Goal: Task Accomplishment & Management: Manage account settings

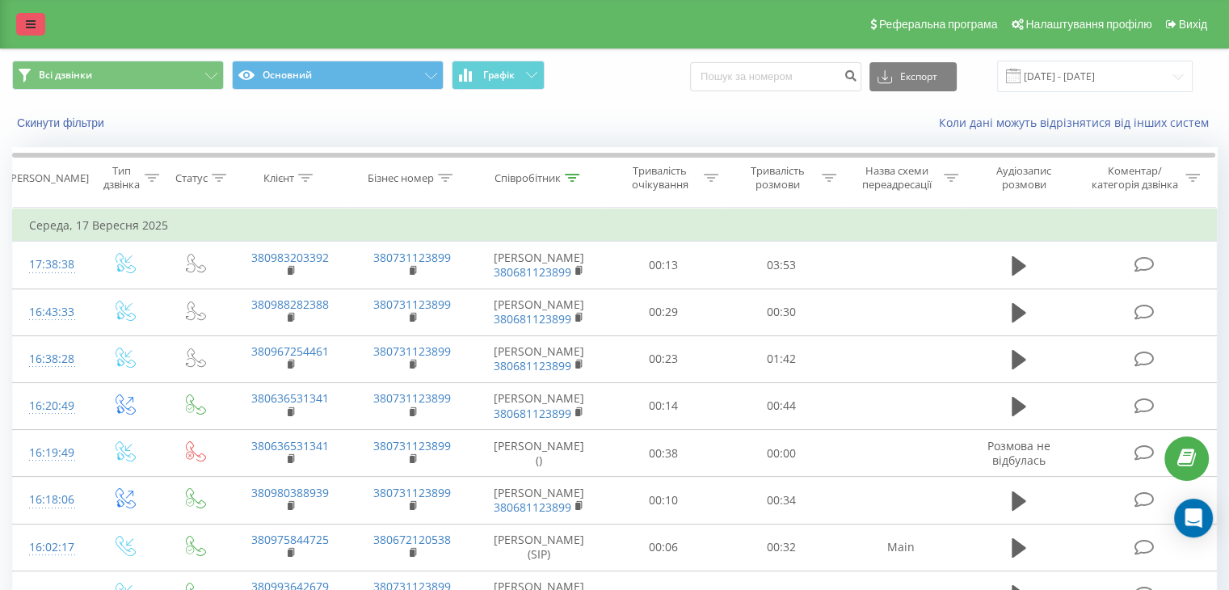
click at [29, 27] on icon at bounding box center [31, 24] width 10 height 11
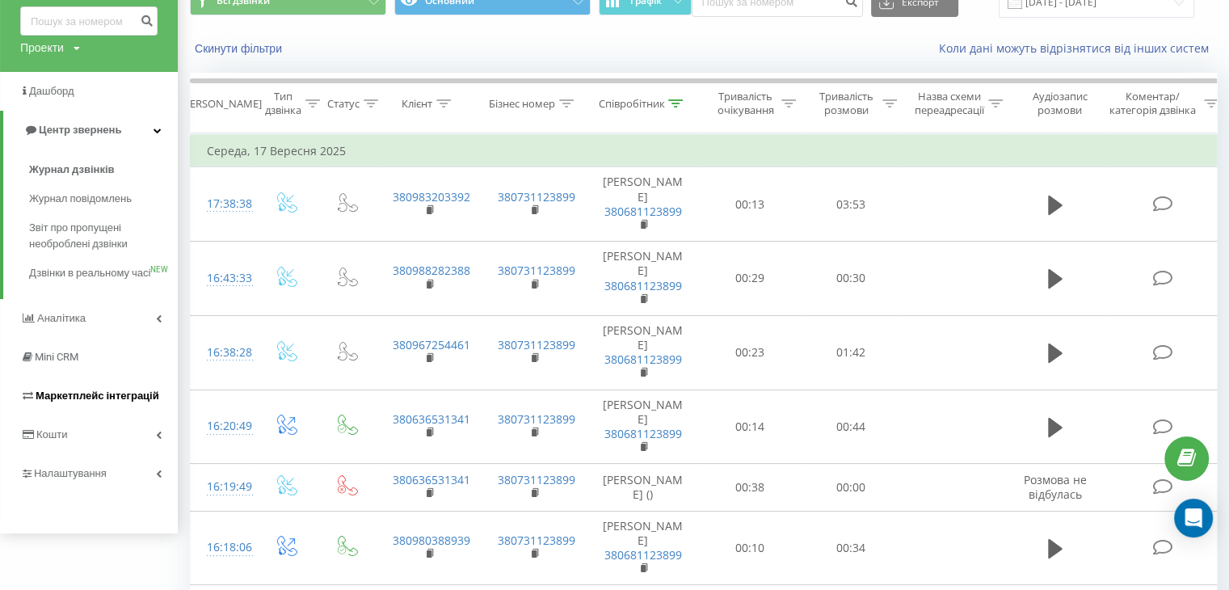
scroll to position [162, 0]
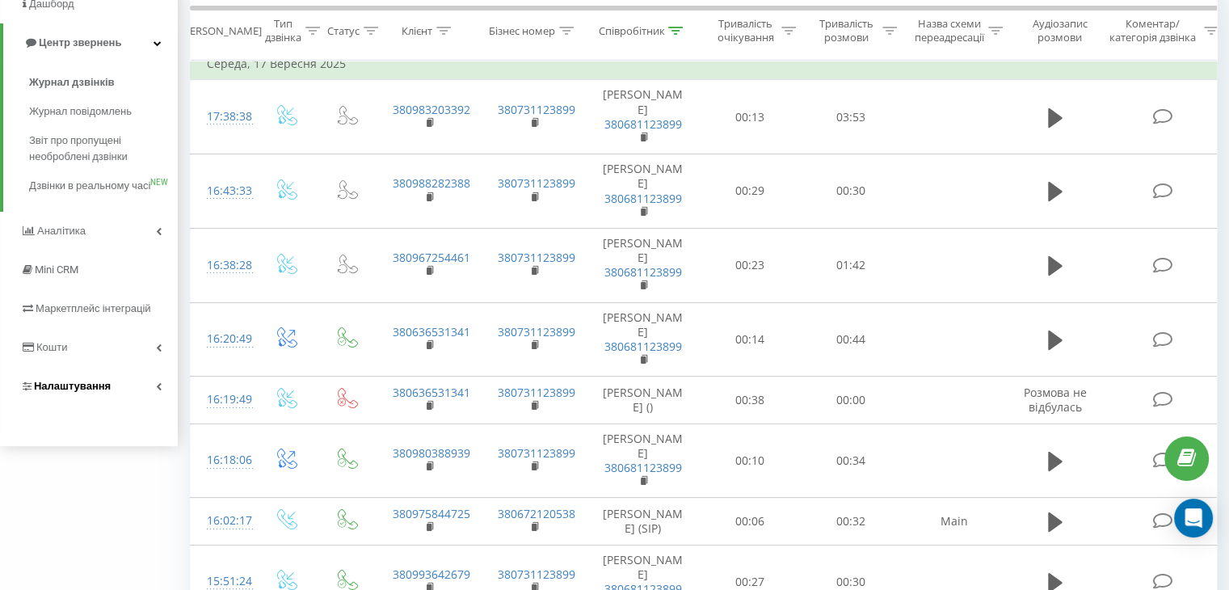
click at [92, 392] on span "Налаштування" at bounding box center [72, 386] width 77 height 12
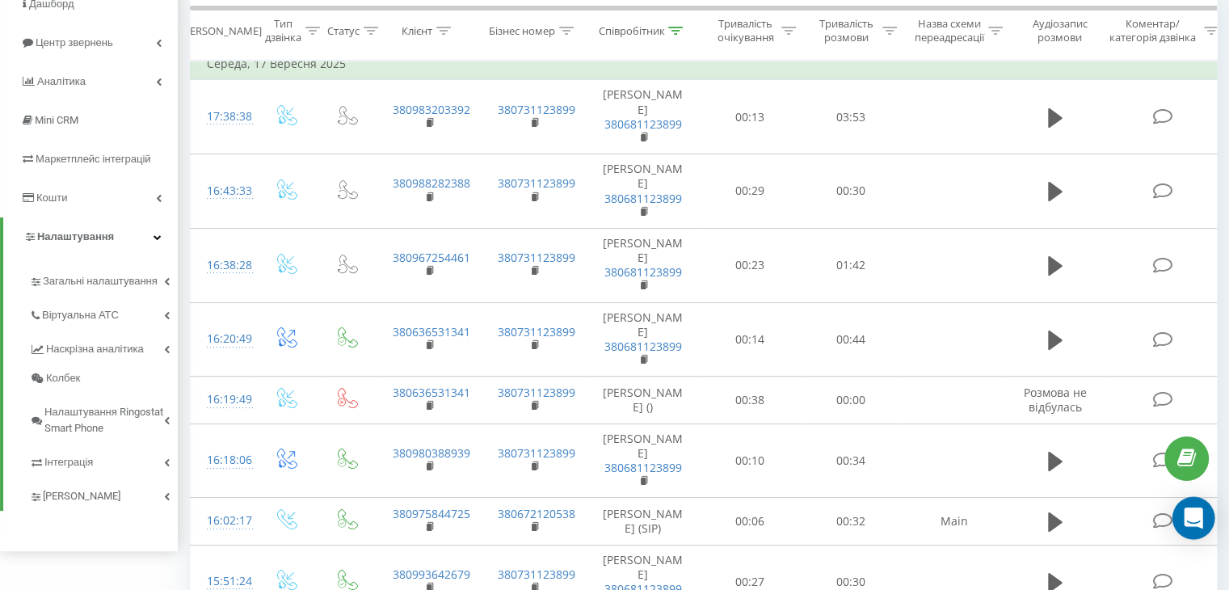
click at [1197, 514] on icon "Open Intercom Messenger" at bounding box center [1193, 517] width 19 height 21
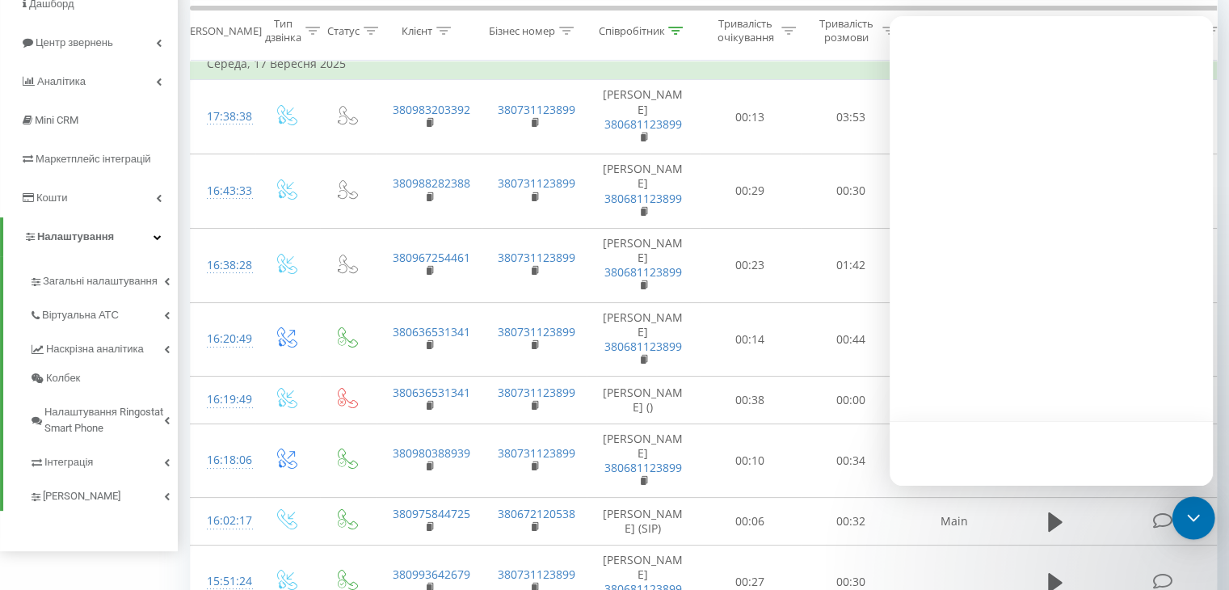
scroll to position [0, 0]
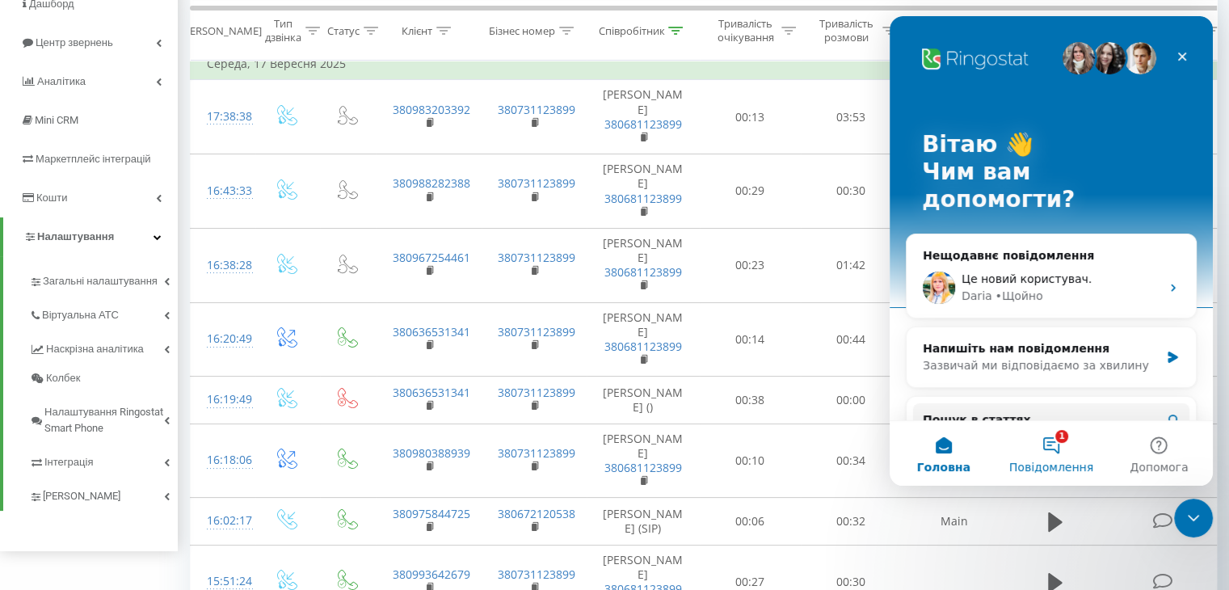
click at [1046, 443] on button "1 Повідомлення" at bounding box center [1050, 453] width 107 height 65
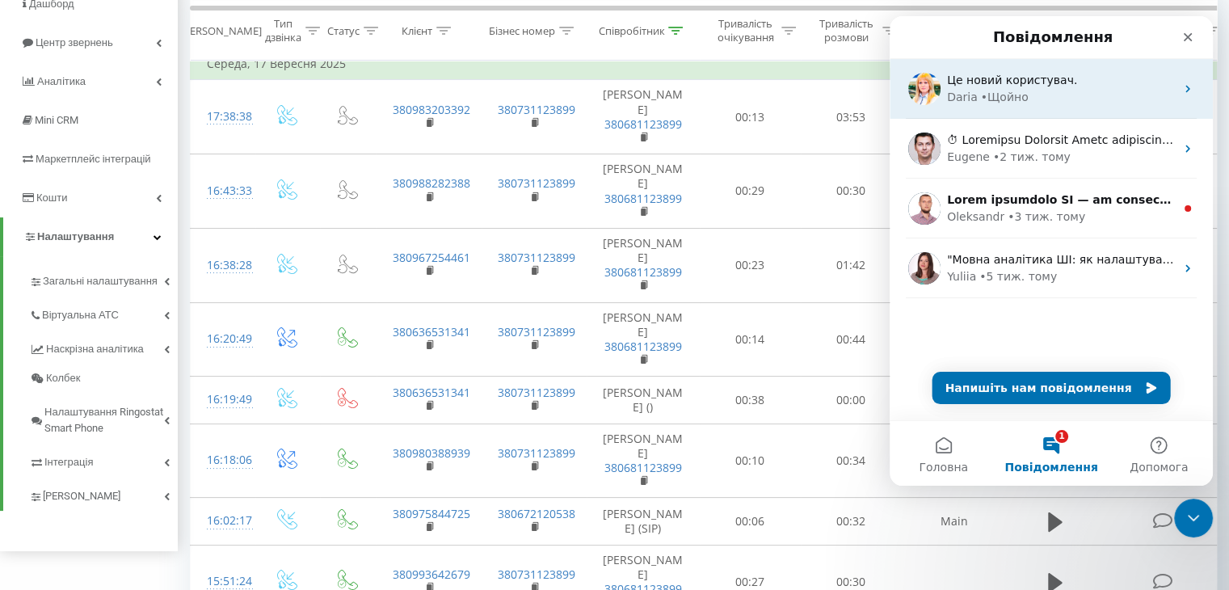
click at [1035, 99] on div "Daria • Щойно" at bounding box center [1061, 97] width 228 height 17
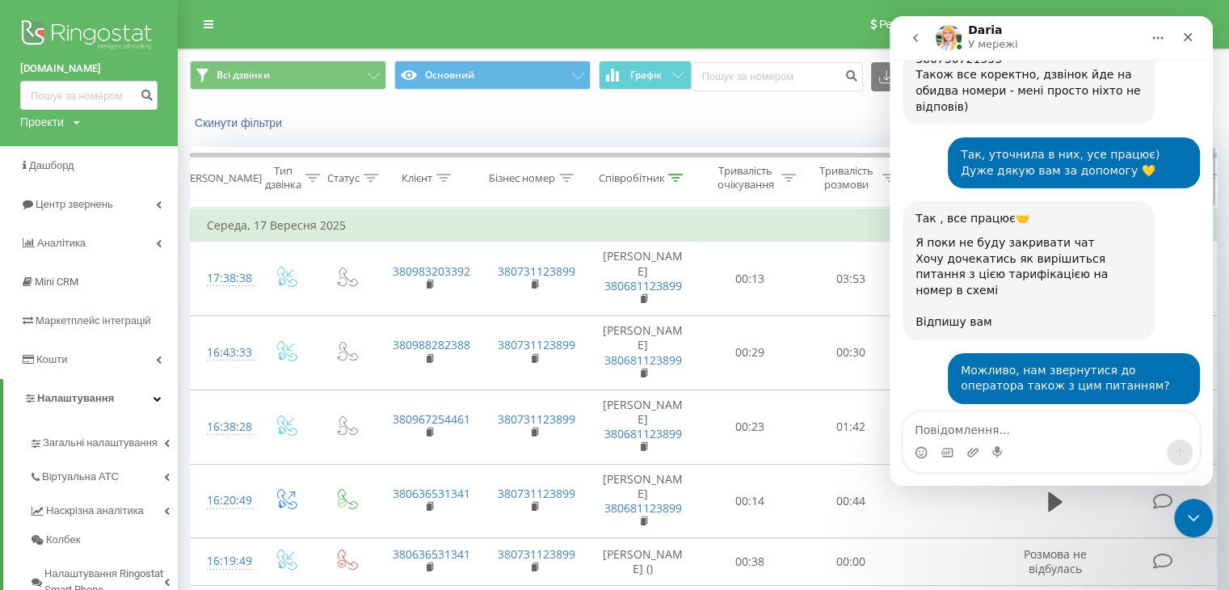
click at [675, 175] on icon at bounding box center [675, 178] width 15 height 8
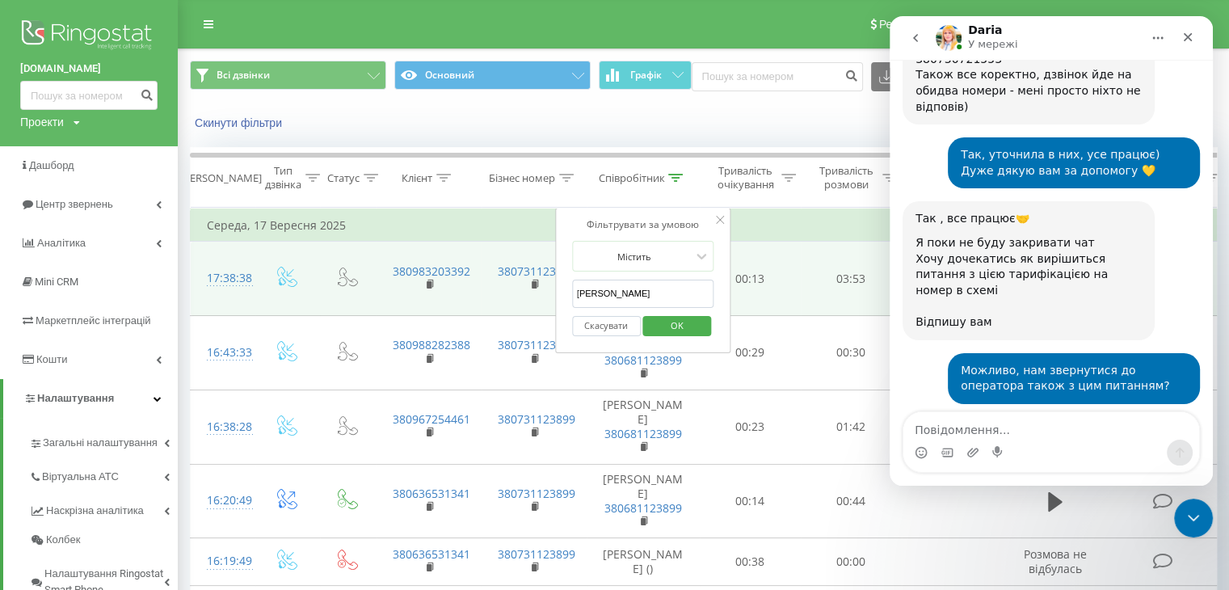
drag, startPoint x: 684, startPoint y: 294, endPoint x: 511, endPoint y: 298, distance: 173.0
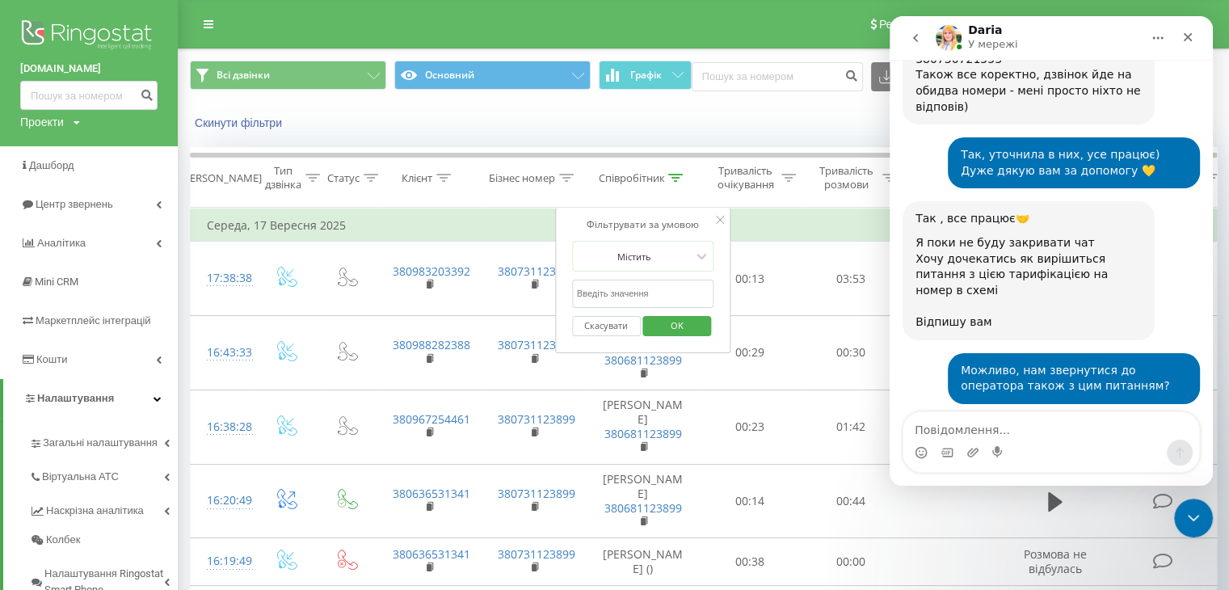
click at [670, 321] on span "OK" at bounding box center [676, 325] width 45 height 25
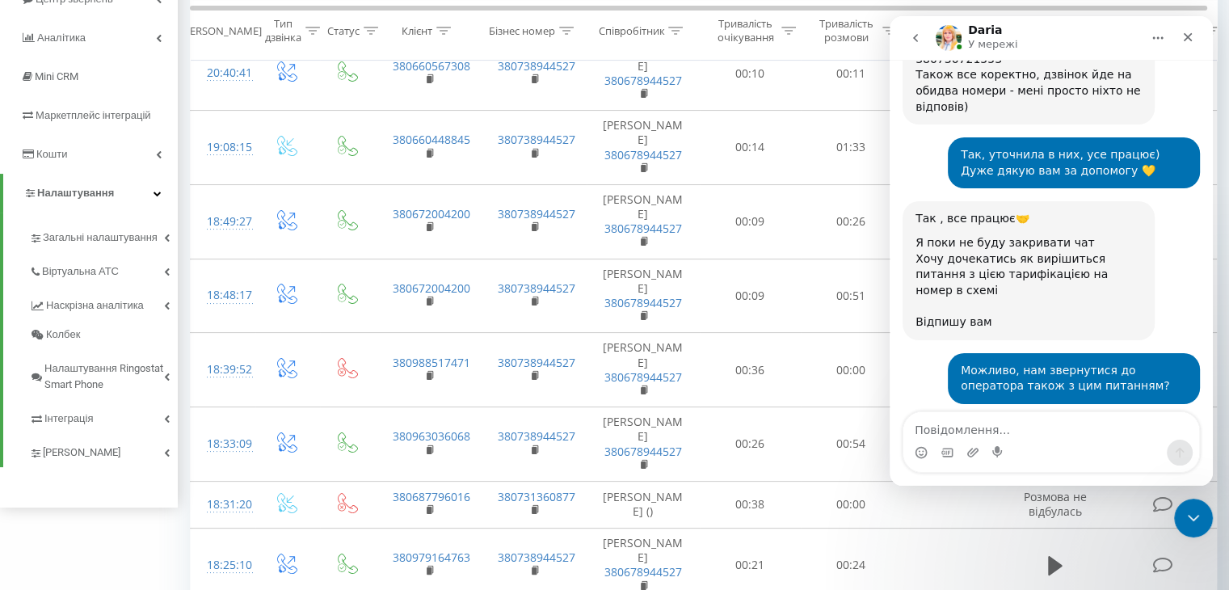
scroll to position [242, 0]
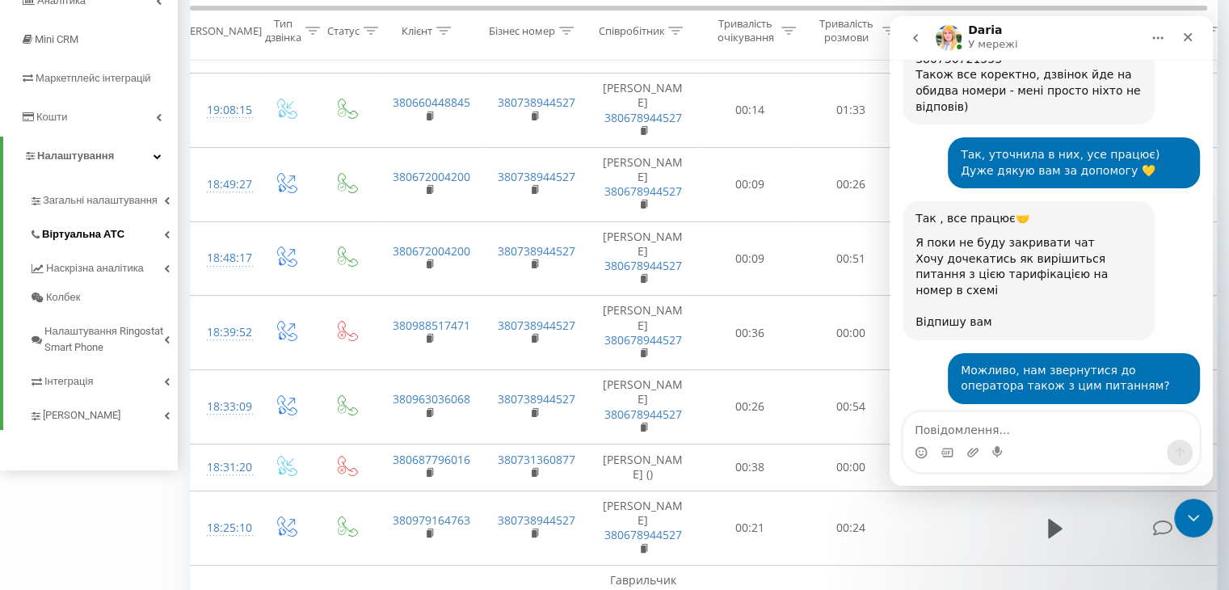
click at [107, 227] on span "Віртуальна АТС" at bounding box center [83, 234] width 82 height 16
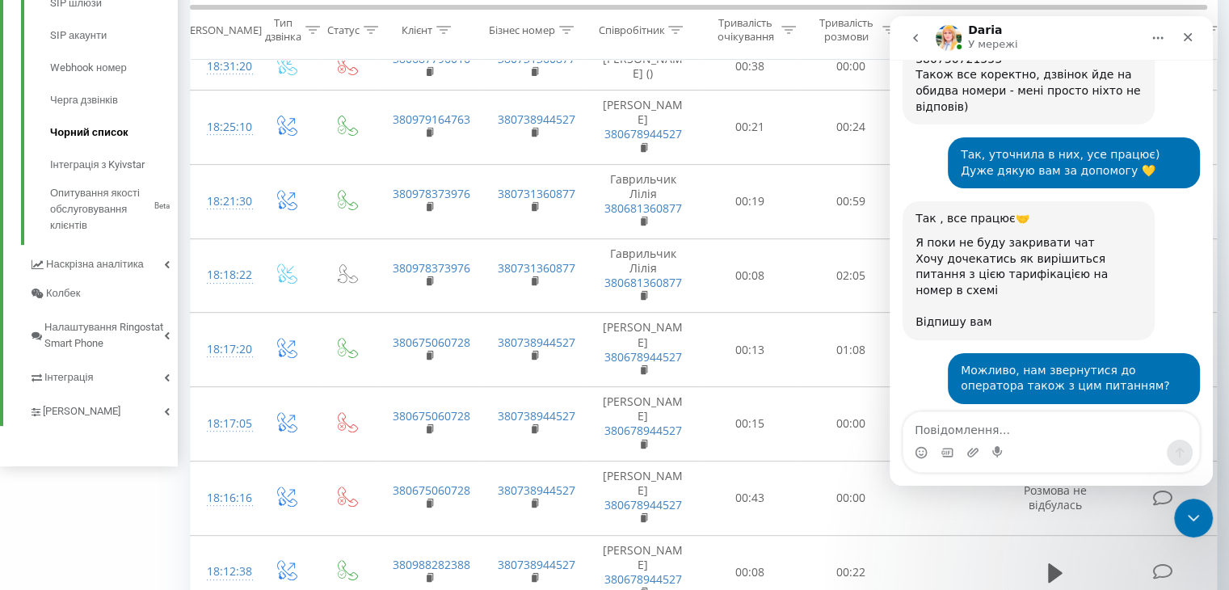
scroll to position [646, 0]
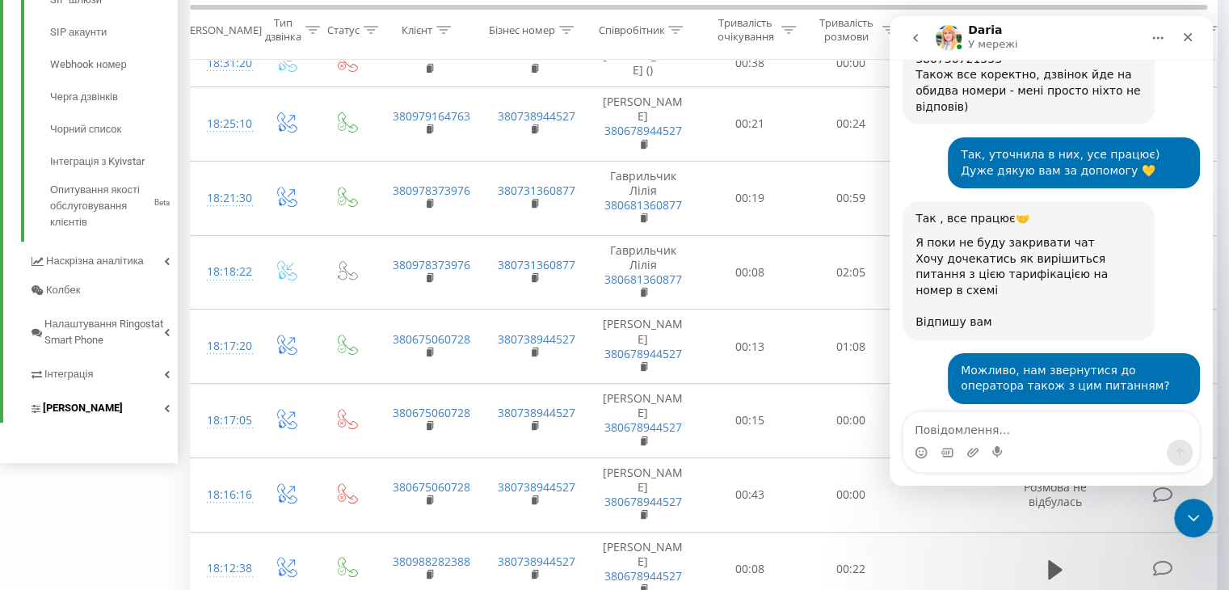
click at [90, 406] on span "[PERSON_NAME]" at bounding box center [83, 408] width 80 height 16
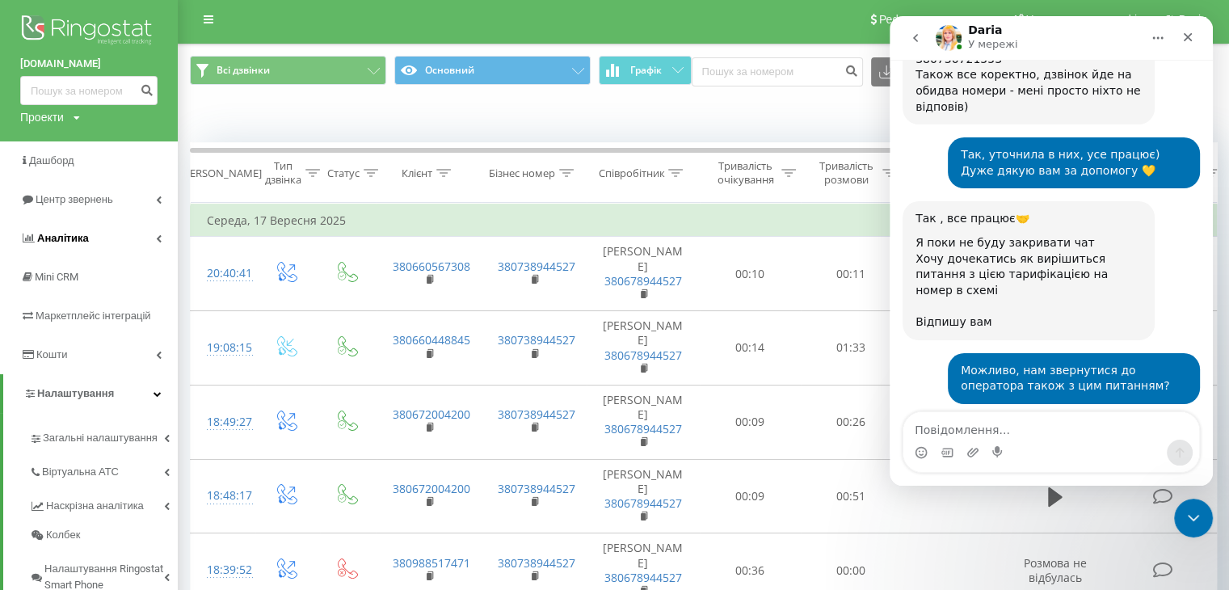
scroll to position [0, 0]
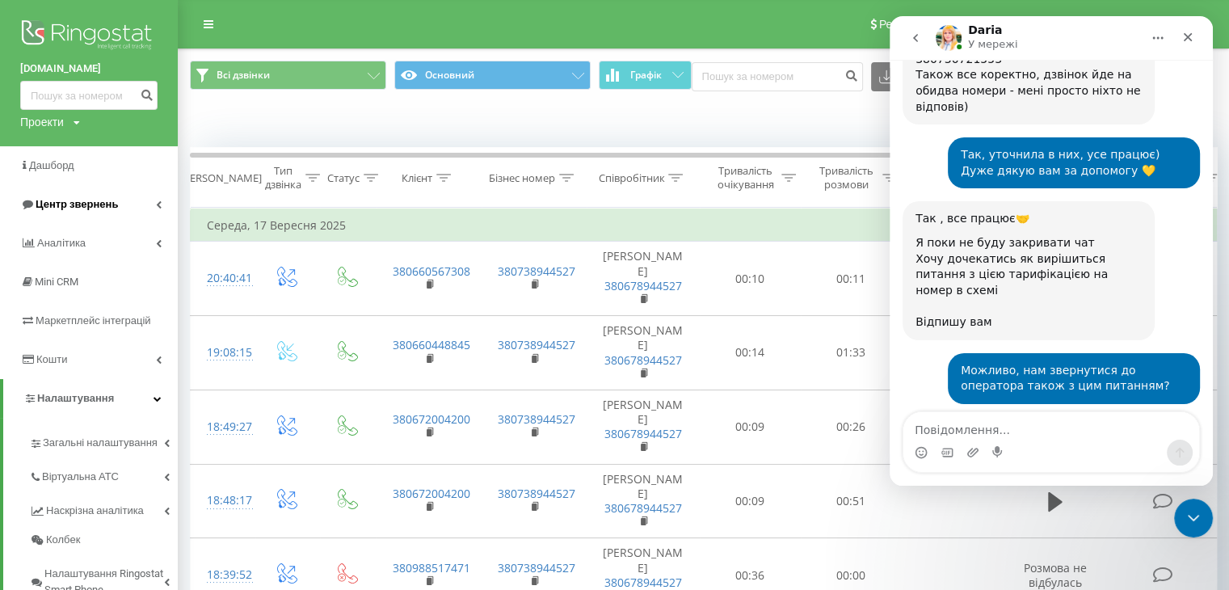
click at [75, 204] on span "Центр звернень" at bounding box center [77, 204] width 82 height 12
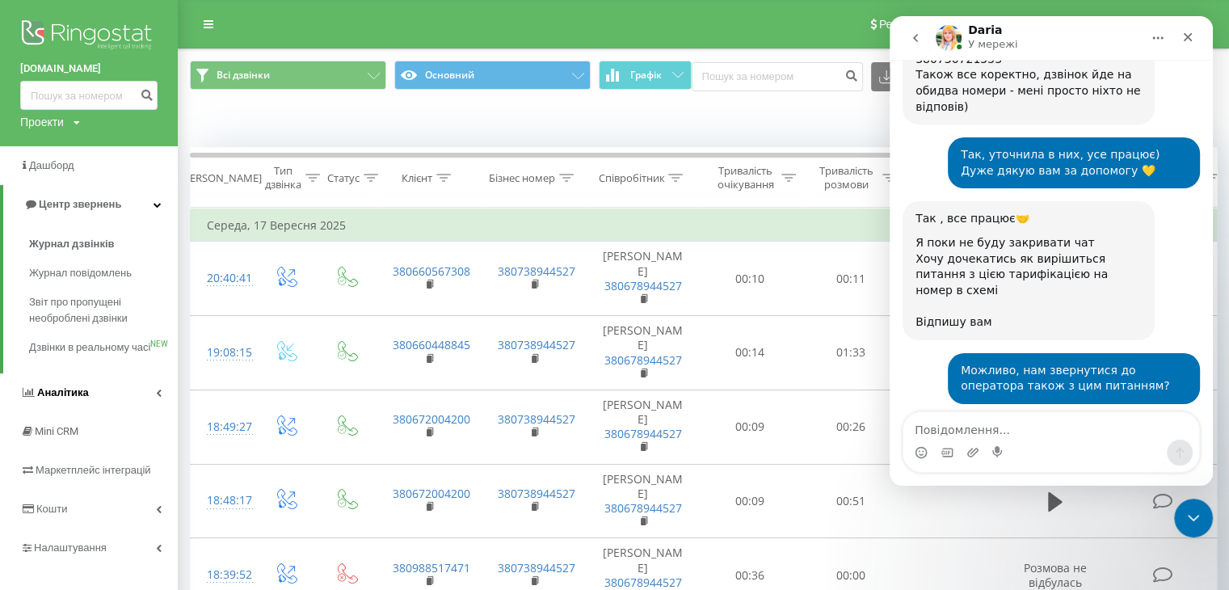
click at [103, 412] on link "Аналiтика" at bounding box center [89, 392] width 178 height 39
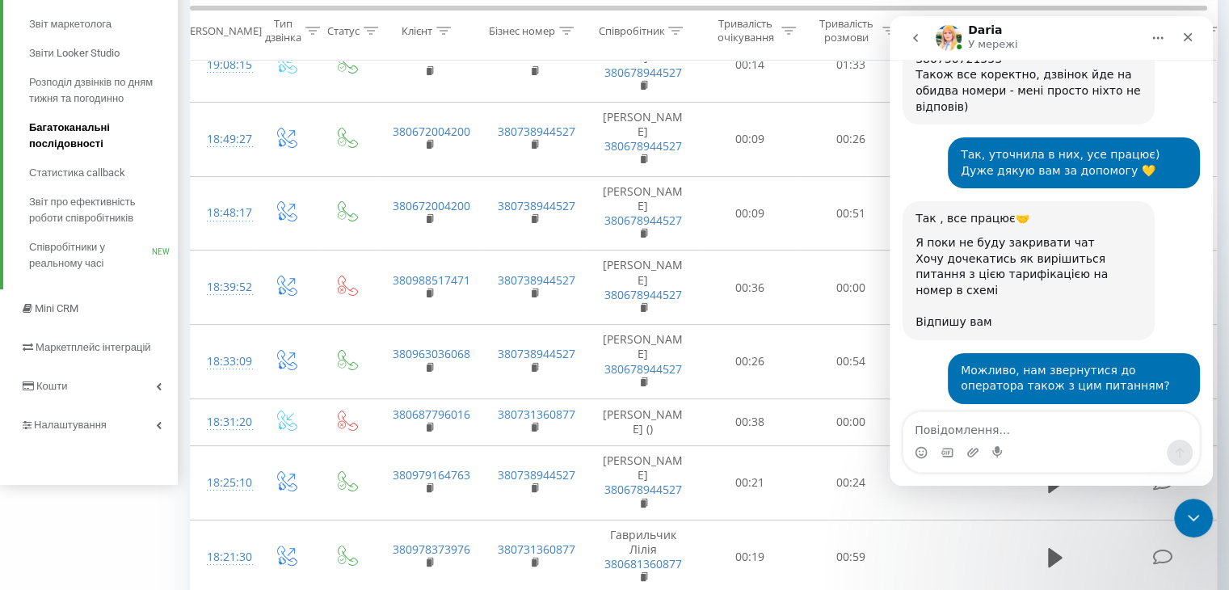
scroll to position [323, 0]
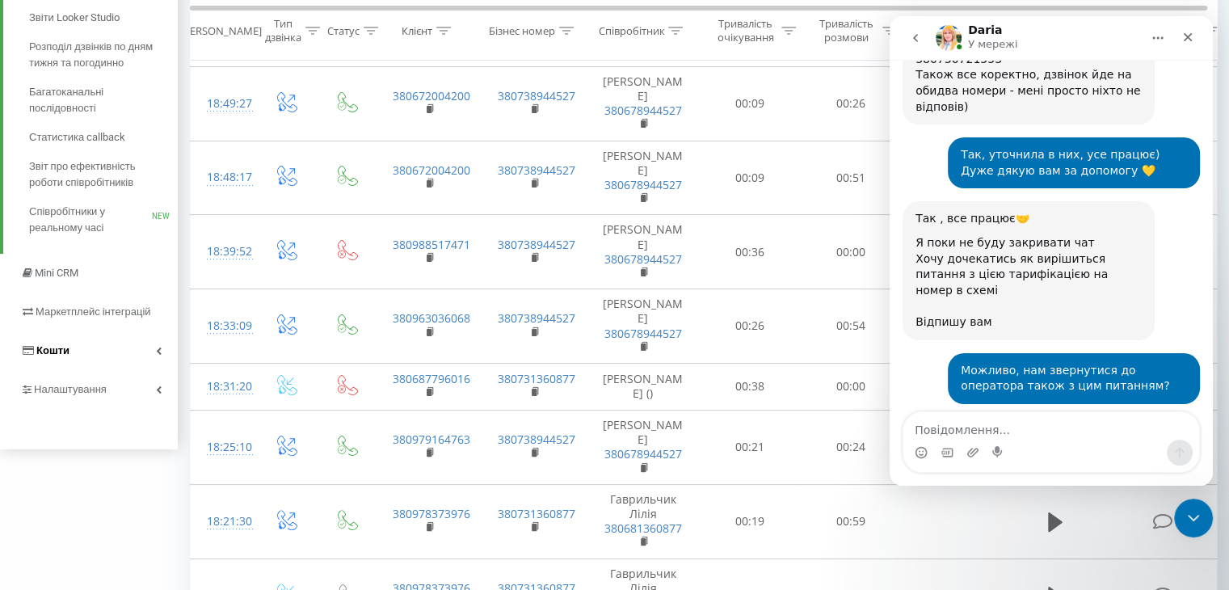
click at [94, 347] on link "Кошти" at bounding box center [89, 350] width 178 height 39
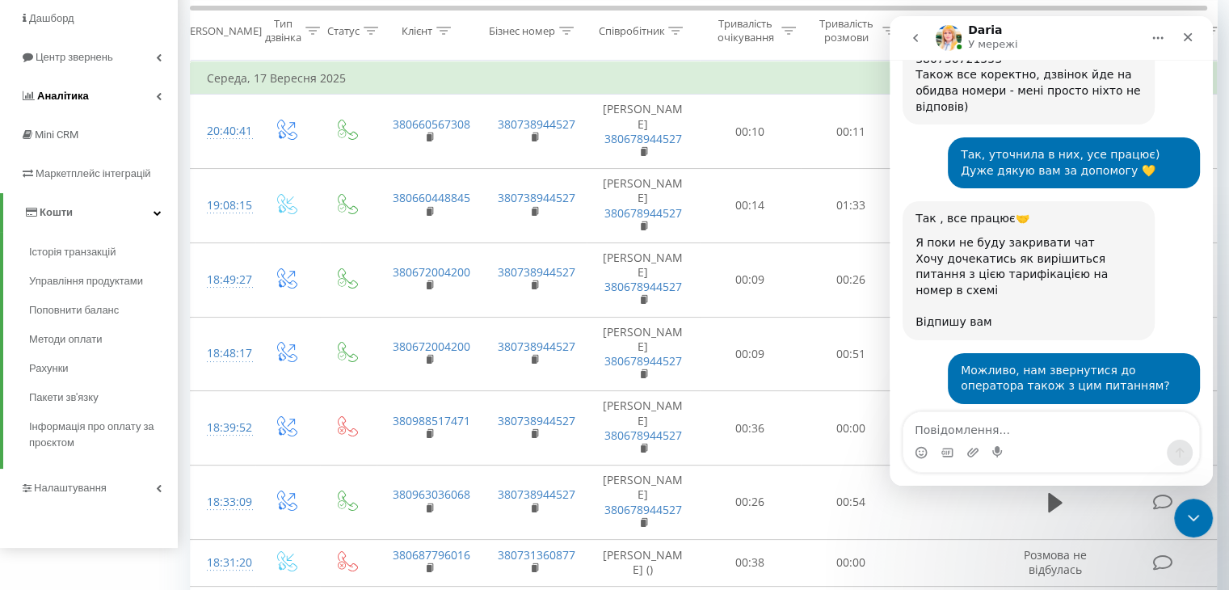
scroll to position [162, 0]
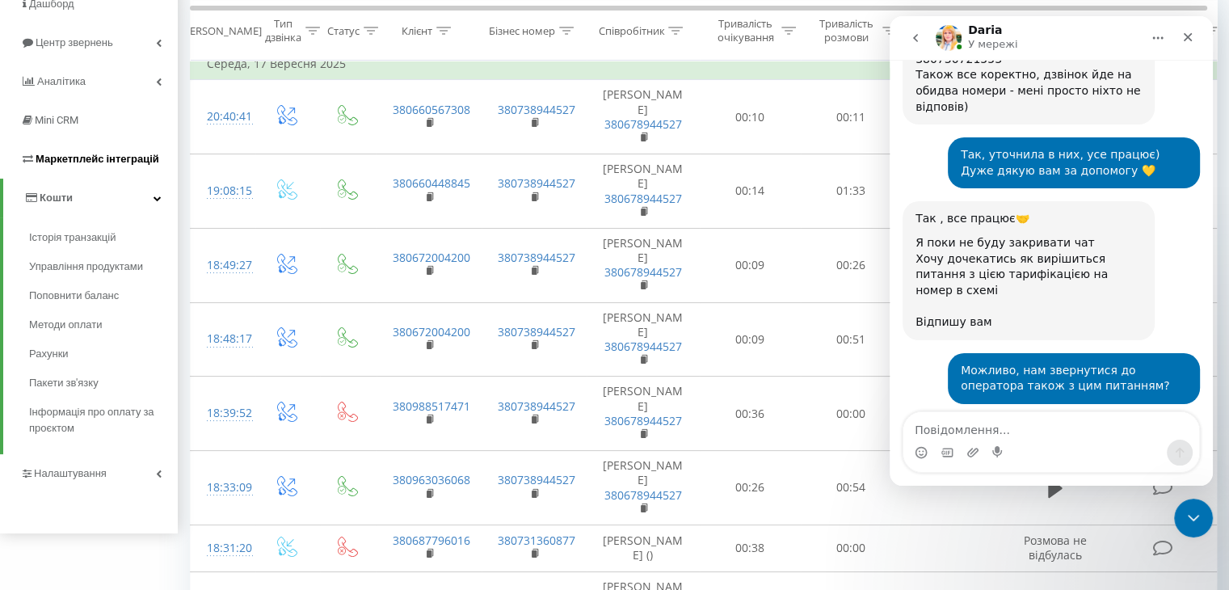
click at [81, 164] on span "Маркетплейс інтеграцій" at bounding box center [98, 159] width 124 height 12
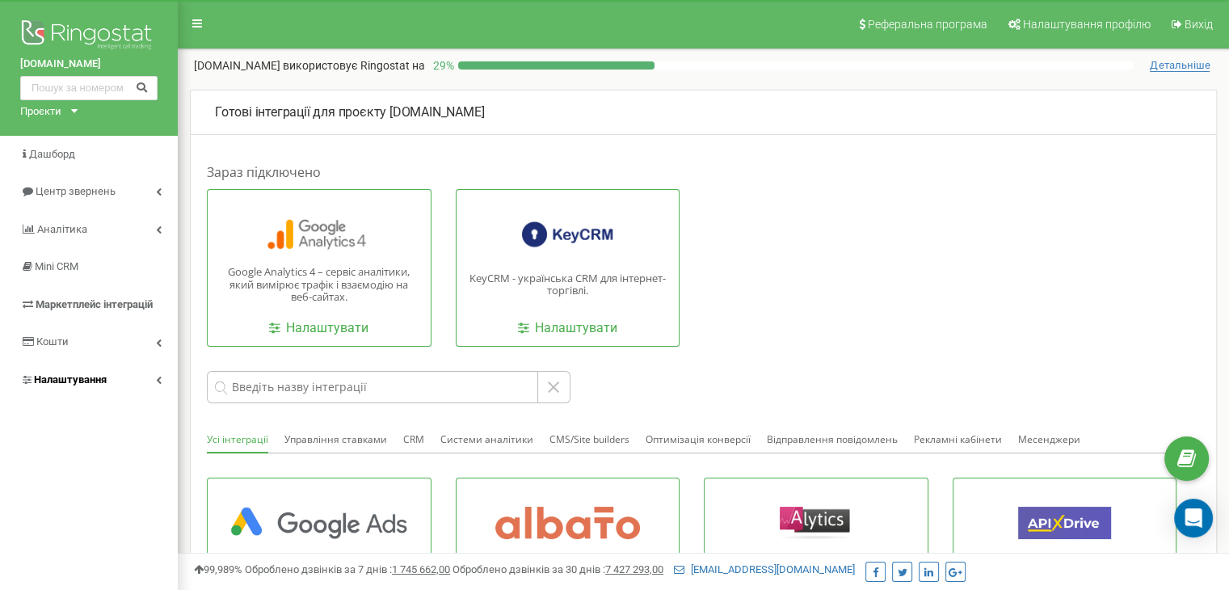
scroll to position [81, 0]
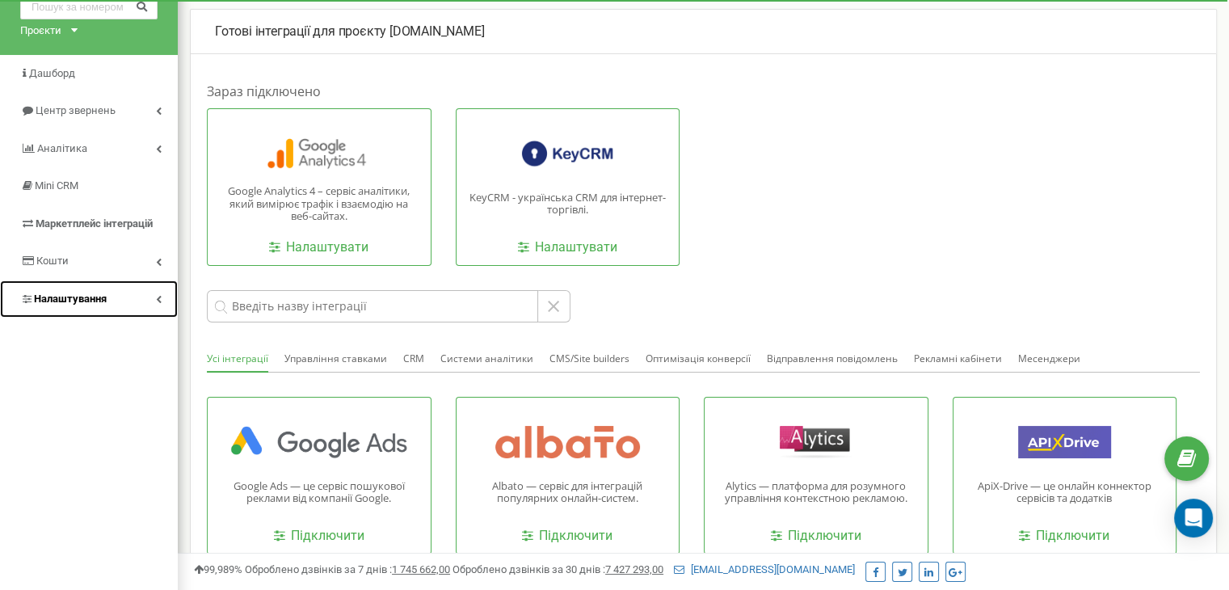
click at [103, 297] on span "Налаштування" at bounding box center [70, 298] width 73 height 12
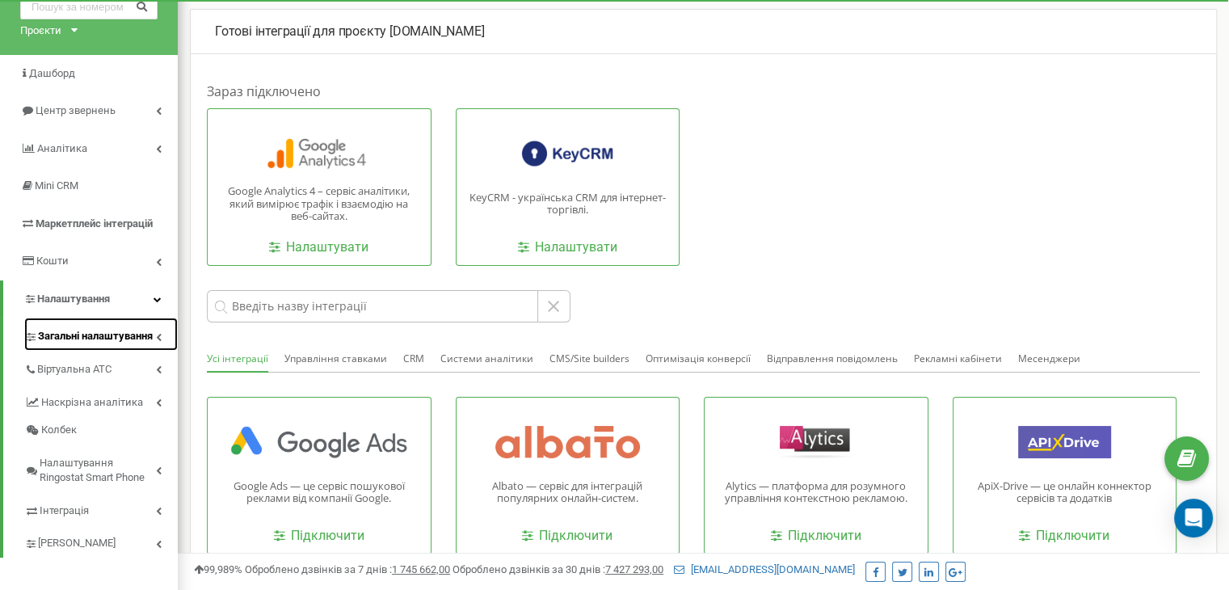
click at [90, 326] on link "Загальні налаштування" at bounding box center [101, 334] width 154 height 33
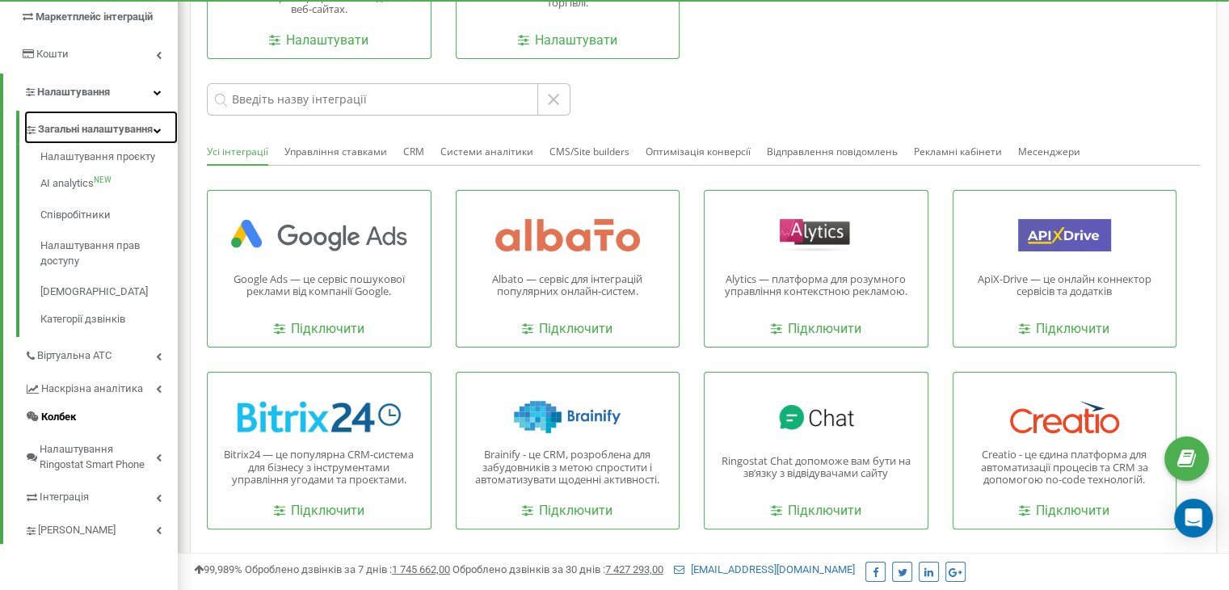
scroll to position [323, 0]
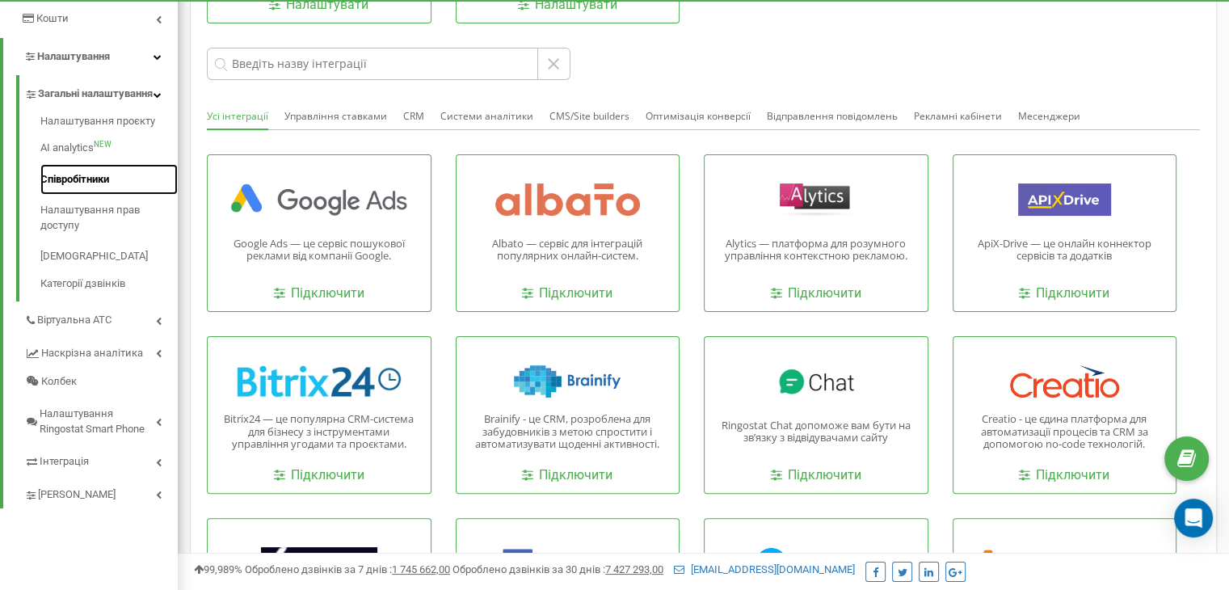
click at [115, 188] on link "Співробітники" at bounding box center [108, 180] width 137 height 32
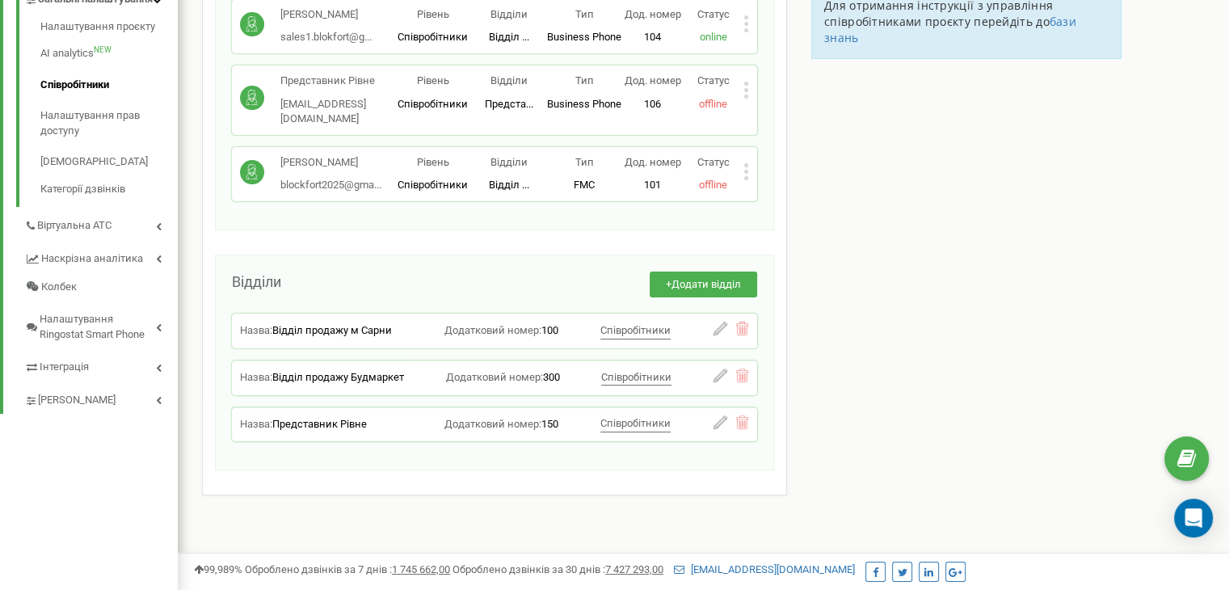
scroll to position [426, 0]
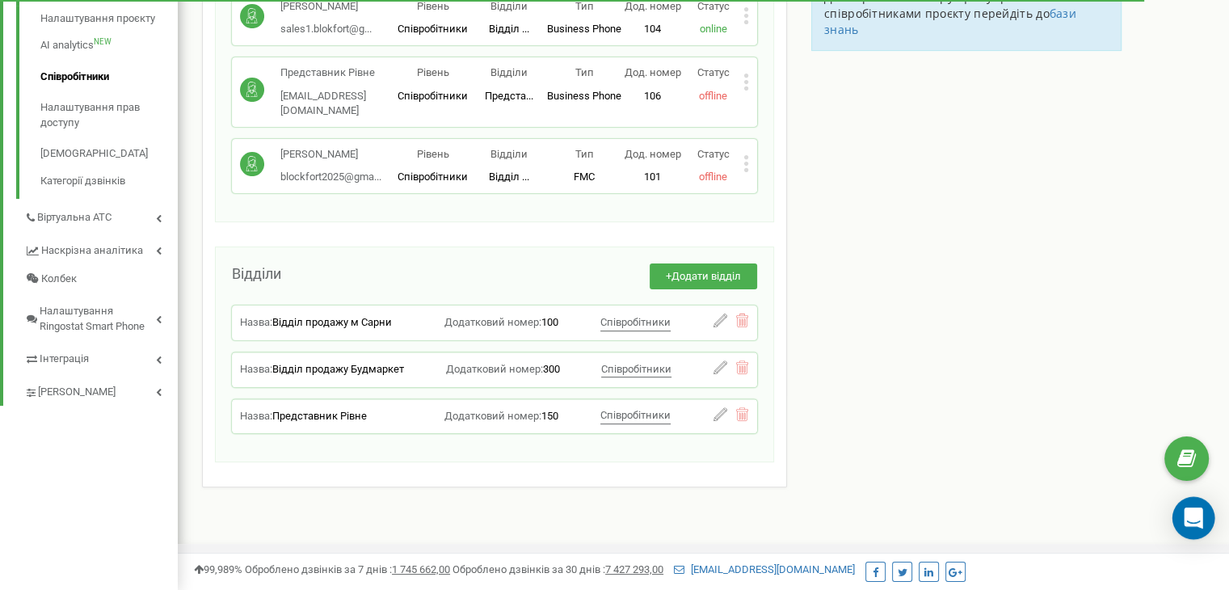
click at [1198, 516] on icon "Open Intercom Messenger" at bounding box center [1193, 517] width 19 height 21
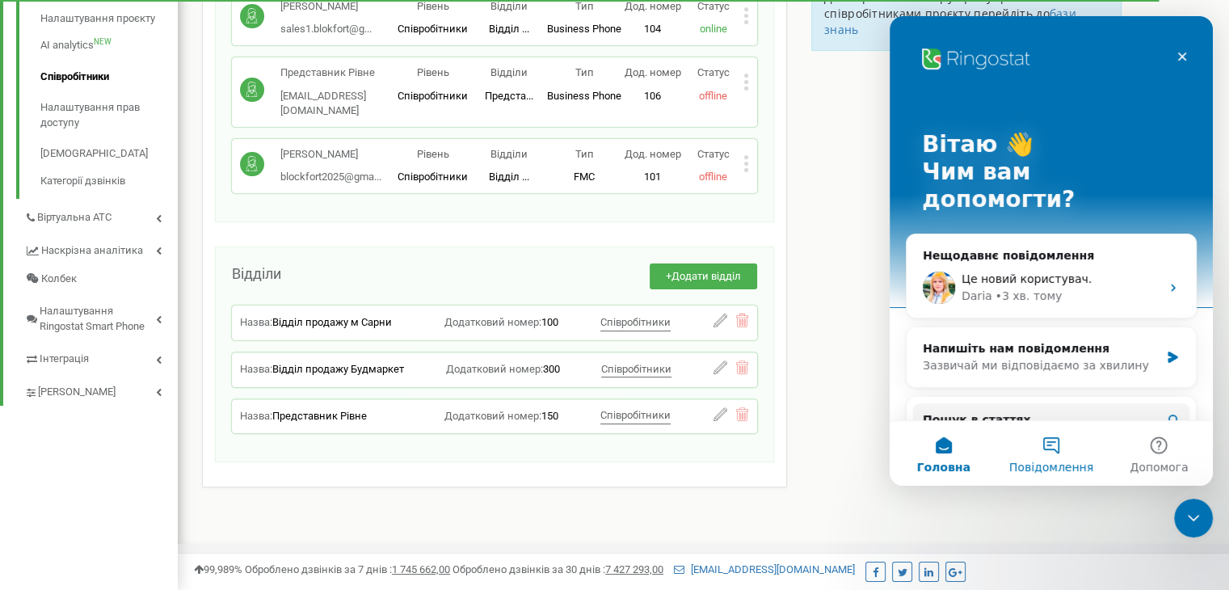
scroll to position [0, 0]
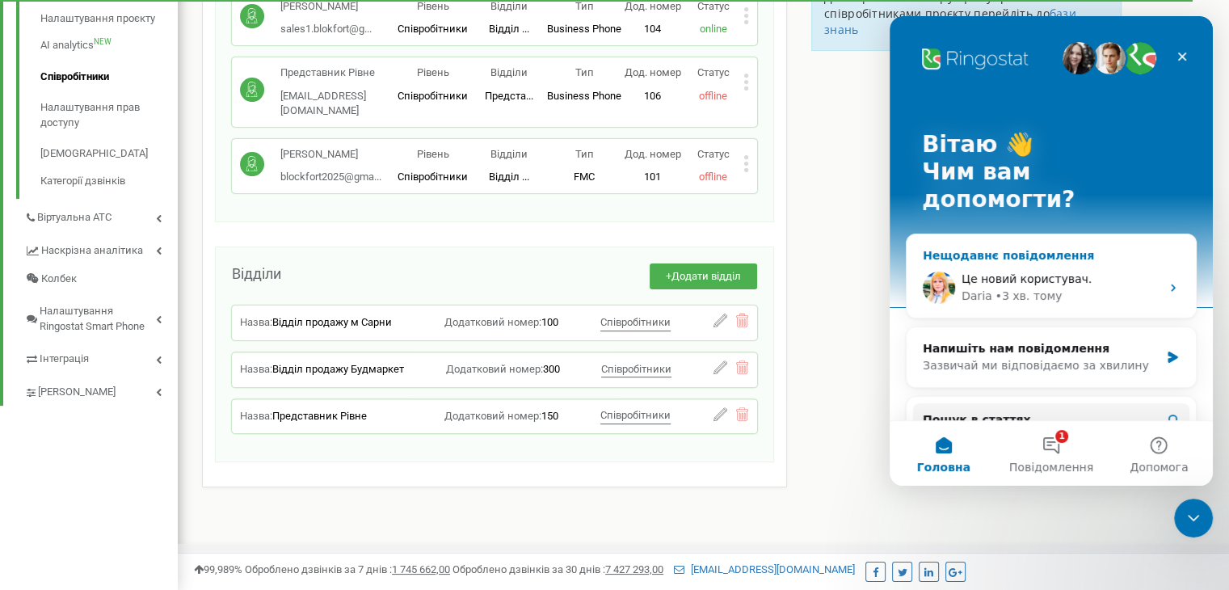
click at [1099, 258] on div "Це новий користувач. Daria • 3 хв. тому" at bounding box center [1051, 288] width 289 height 60
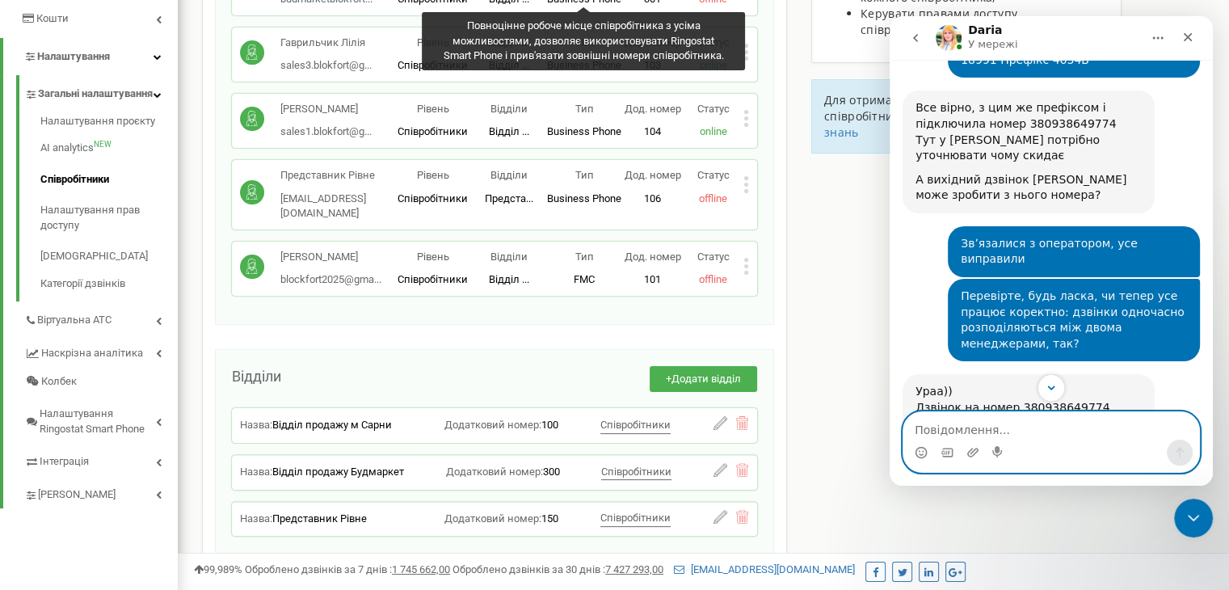
scroll to position [7078, 0]
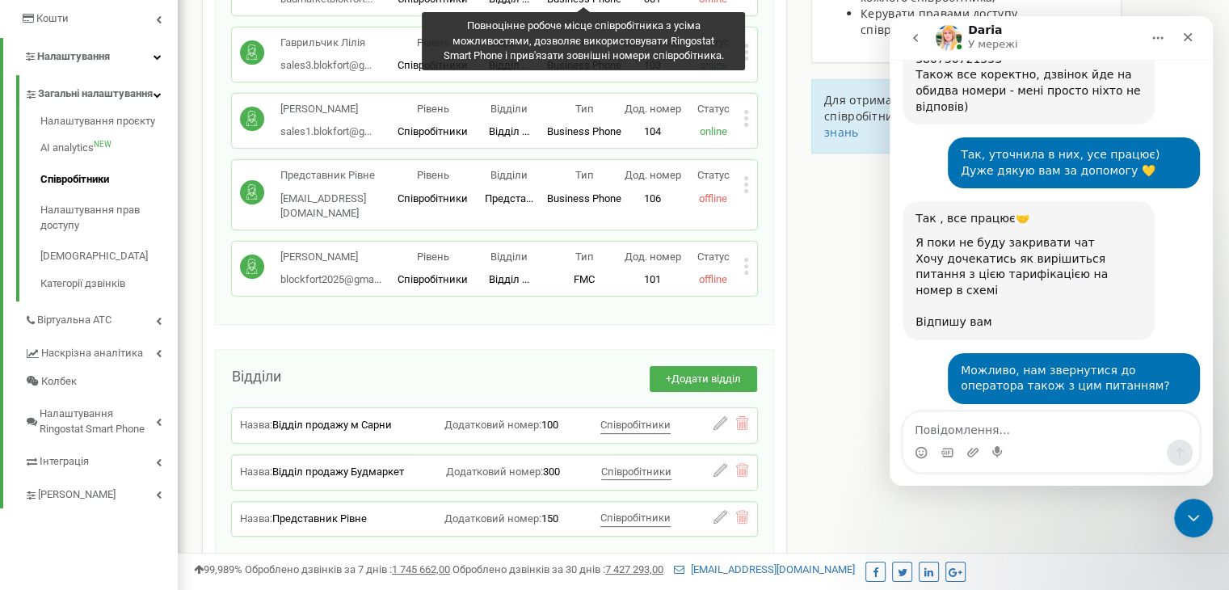
click at [829, 273] on div "Співробітники проєкту shop.blokfort.com.ua Співробітники + Додати співробітника…" at bounding box center [703, 230] width 1027 height 928
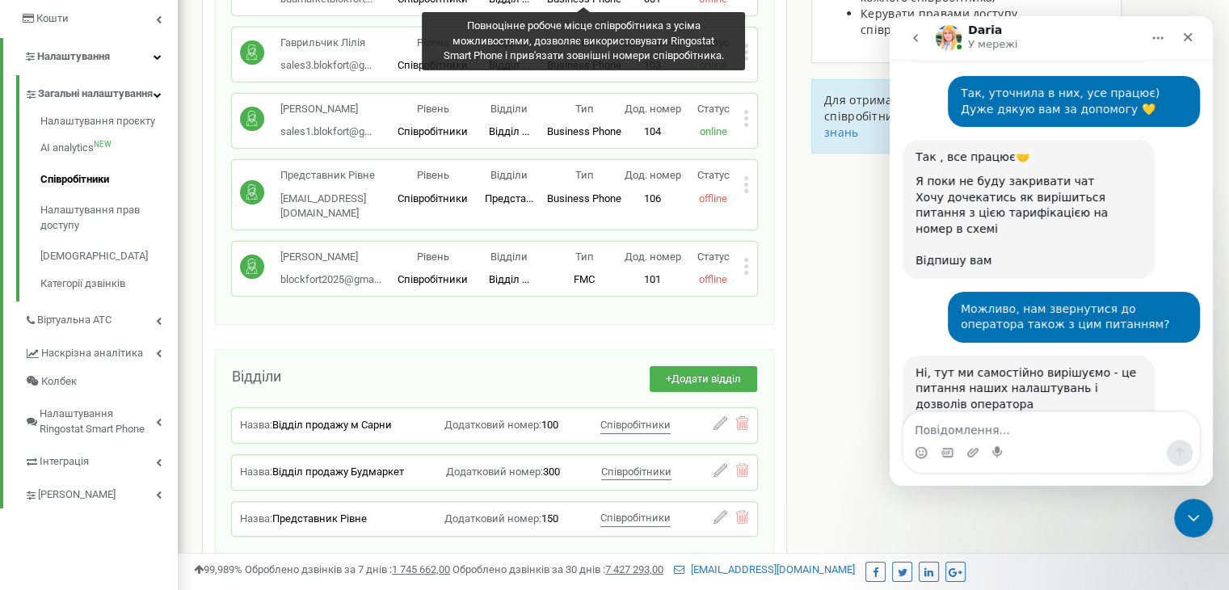
scroll to position [7181, 0]
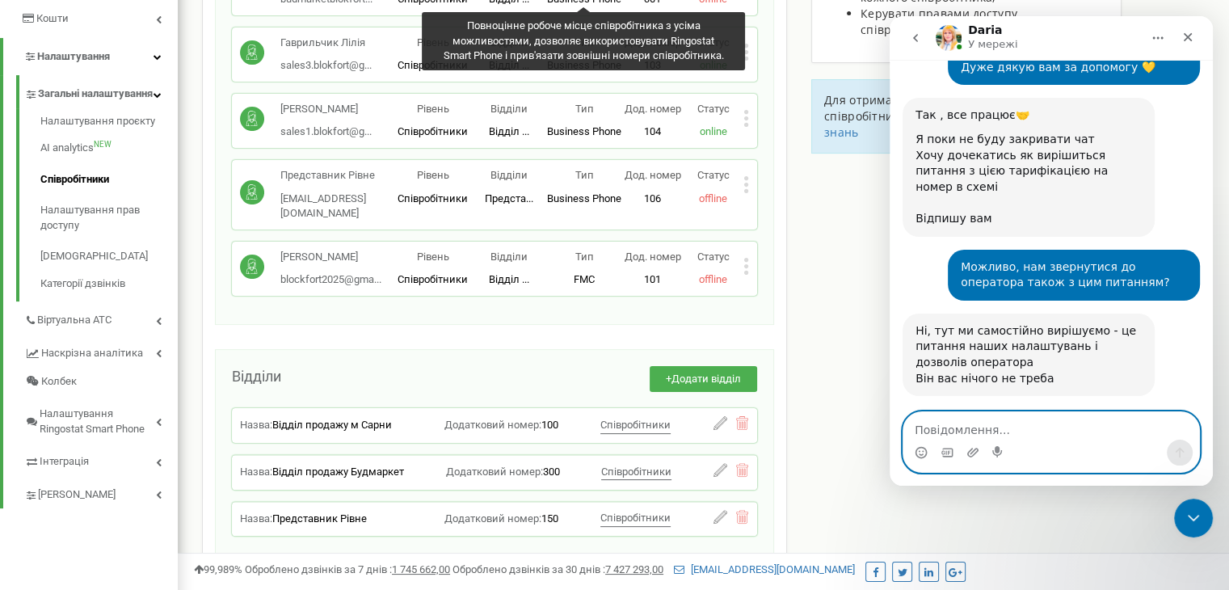
click at [1116, 437] on textarea "Повідомлення..." at bounding box center [1051, 425] width 296 height 27
type textarea "Так"
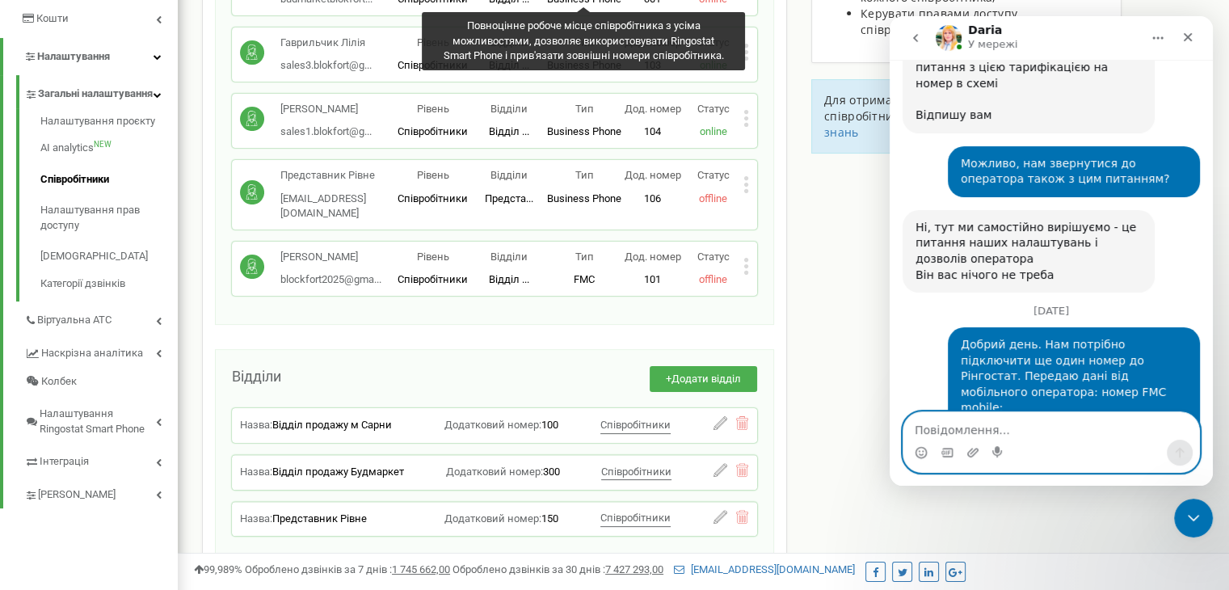
scroll to position [7278, 0]
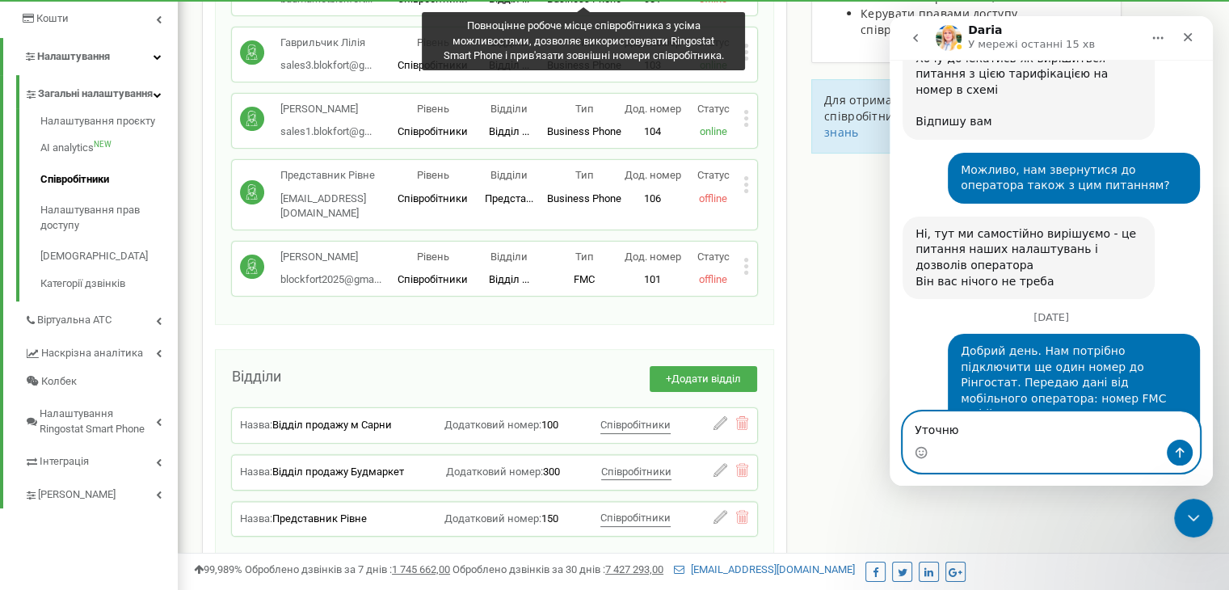
type textarea "Уточнюю"
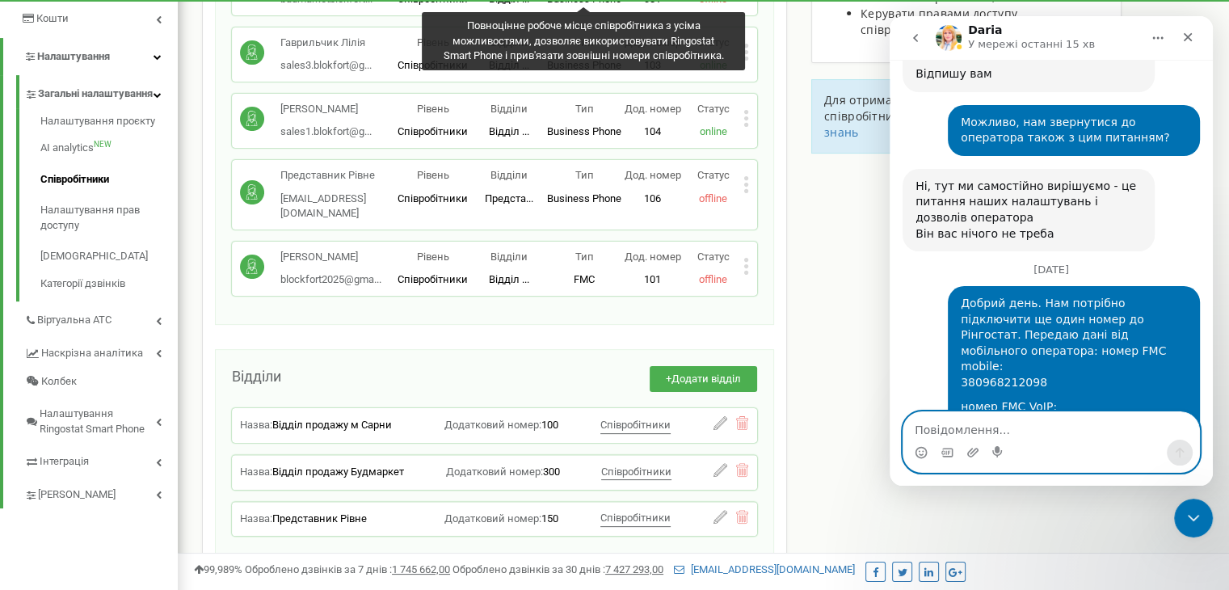
scroll to position [7362, 0]
